Goal: Use online tool/utility: Utilize a website feature to perform a specific function

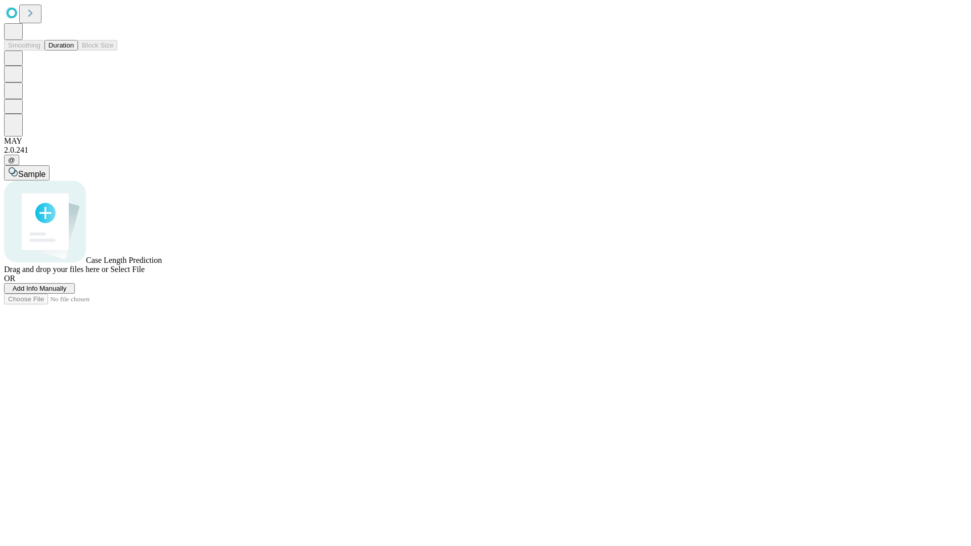
click at [67, 292] on span "Add Info Manually" at bounding box center [40, 289] width 54 height 8
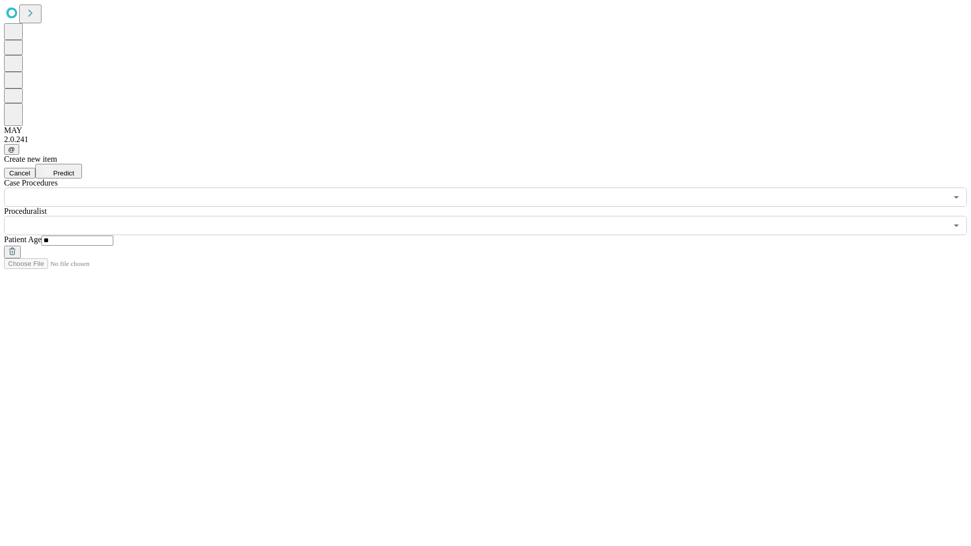
type input "**"
click at [493, 216] on input "text" at bounding box center [475, 225] width 943 height 19
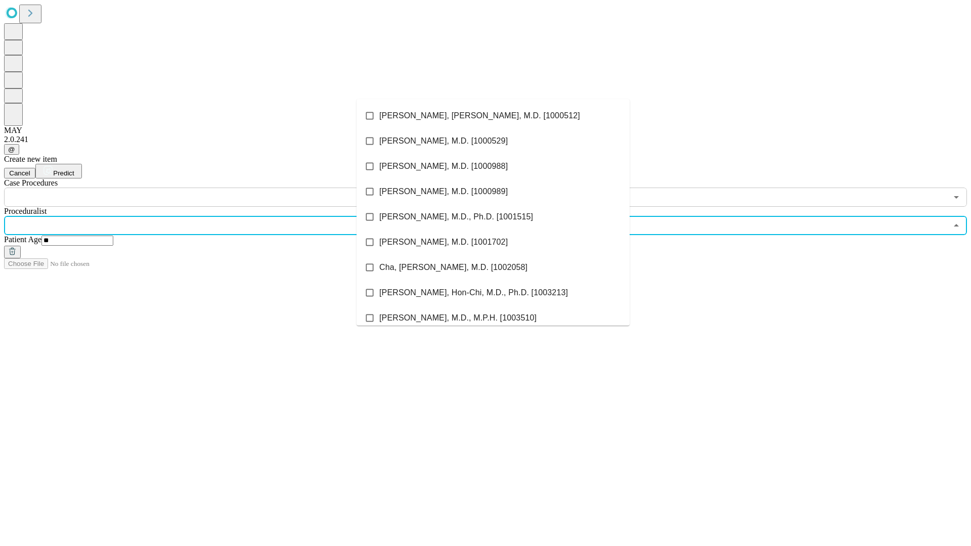
click at [493, 116] on li "[PERSON_NAME], [PERSON_NAME], M.D. [1000512]" at bounding box center [493, 115] width 273 height 25
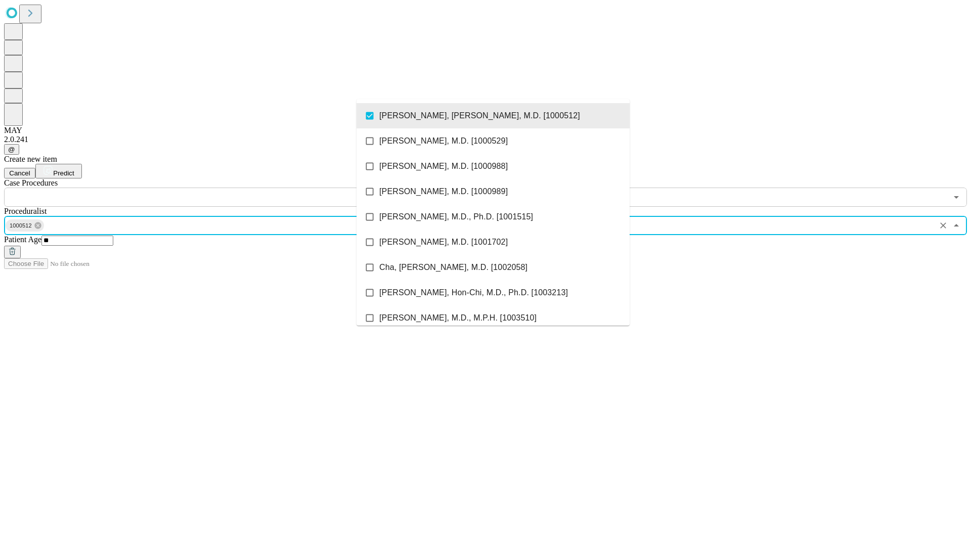
click at [212, 188] on input "text" at bounding box center [475, 197] width 943 height 19
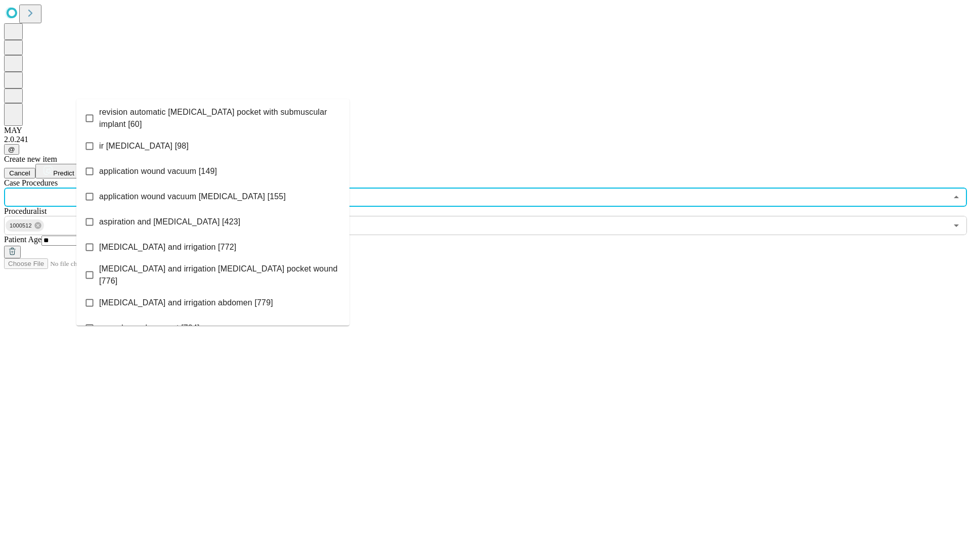
click at [213, 116] on span "revision automatic [MEDICAL_DATA] pocket with submuscular implant [60]" at bounding box center [220, 118] width 242 height 24
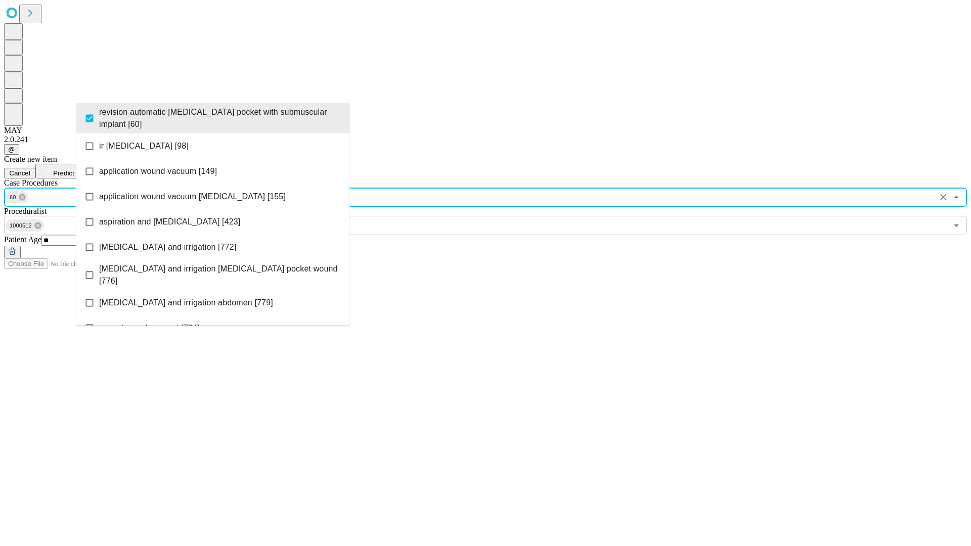
click at [74, 169] on span "Predict" at bounding box center [63, 173] width 21 height 8
